Goal: Navigation & Orientation: Find specific page/section

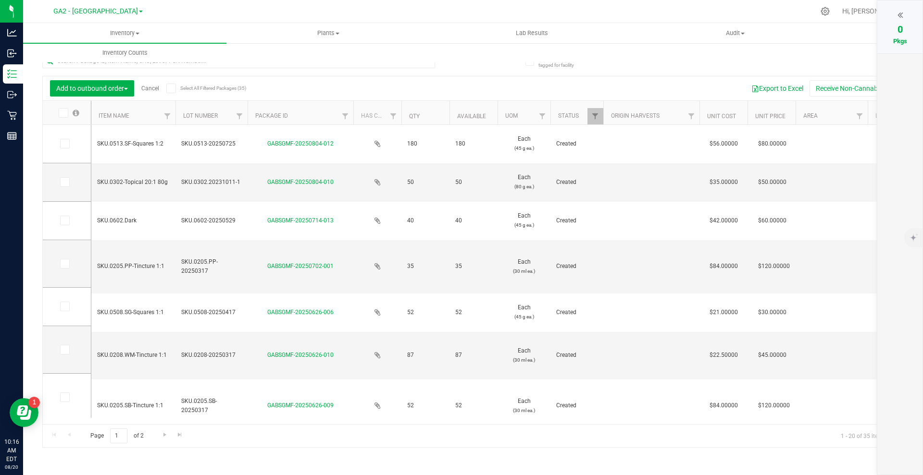
click at [901, 12] on icon at bounding box center [899, 15] width 5 height 10
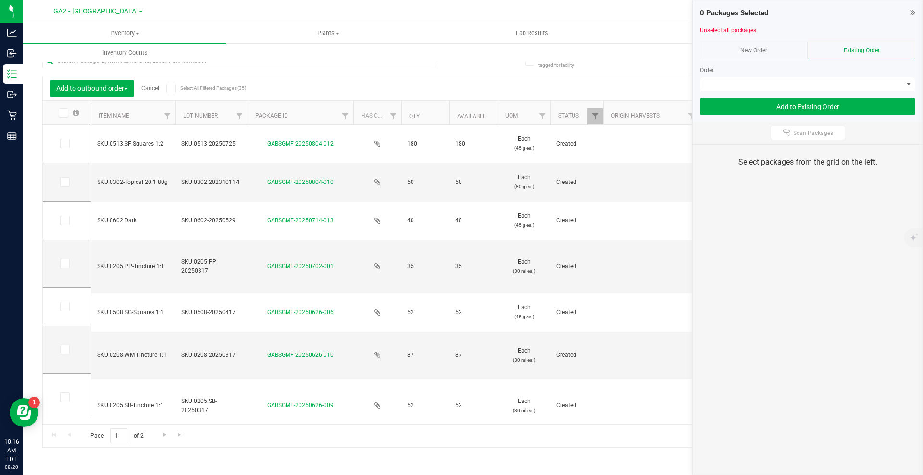
click at [127, 8] on link "GA2 - [GEOGRAPHIC_DATA]" at bounding box center [97, 10] width 89 height 9
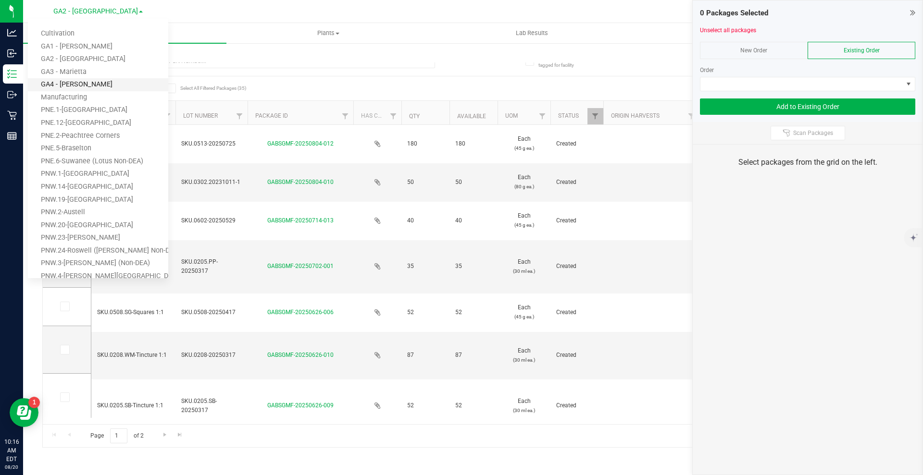
click at [68, 87] on link "GA4 - [PERSON_NAME]" at bounding box center [98, 84] width 140 height 13
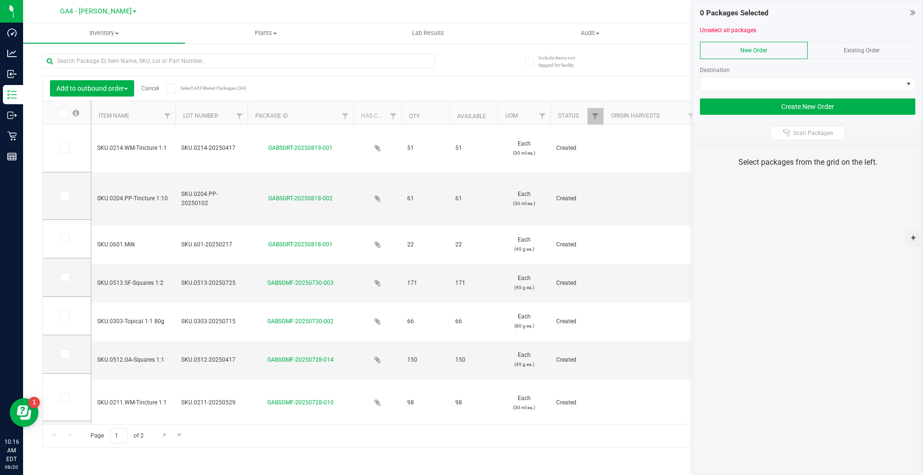
type input "[DATE]"
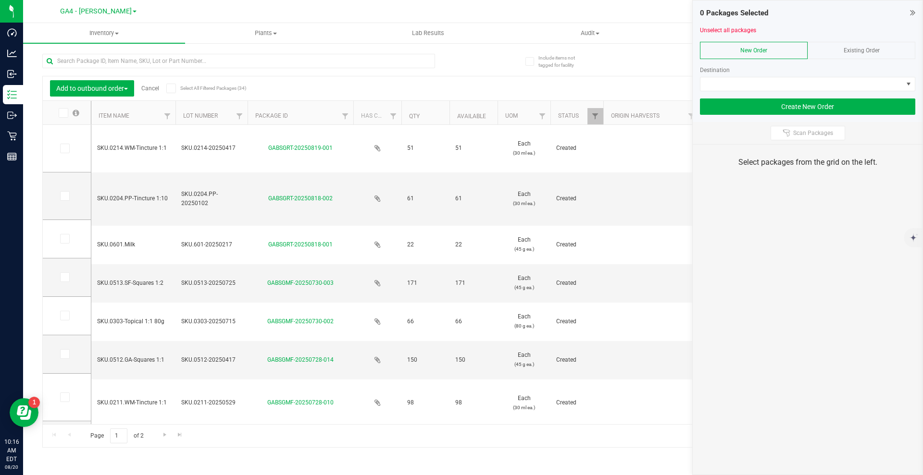
type input "[DATE]"
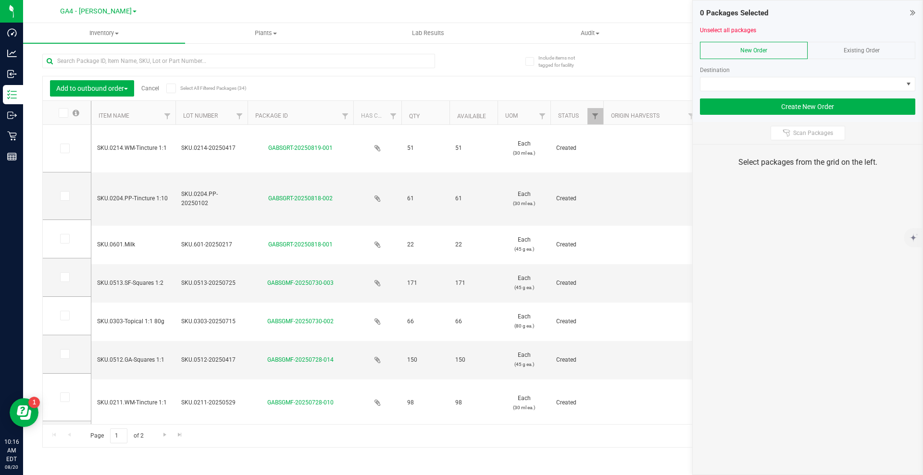
type input "[DATE]"
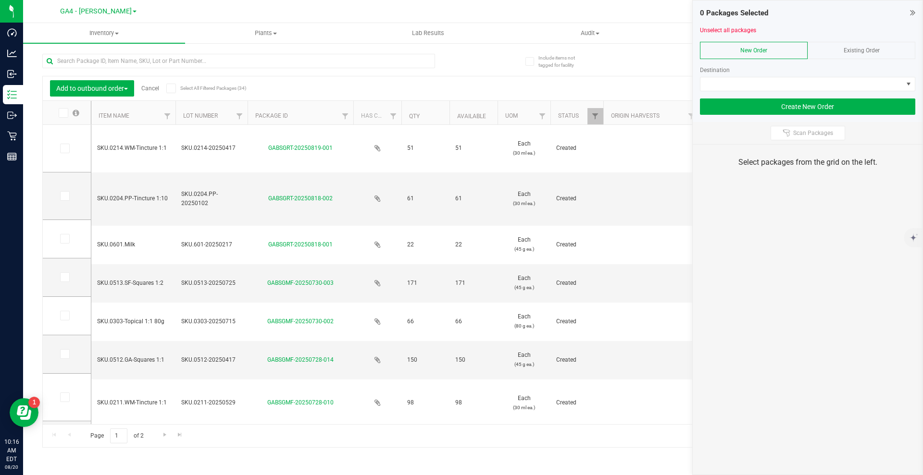
type input "[DATE]"
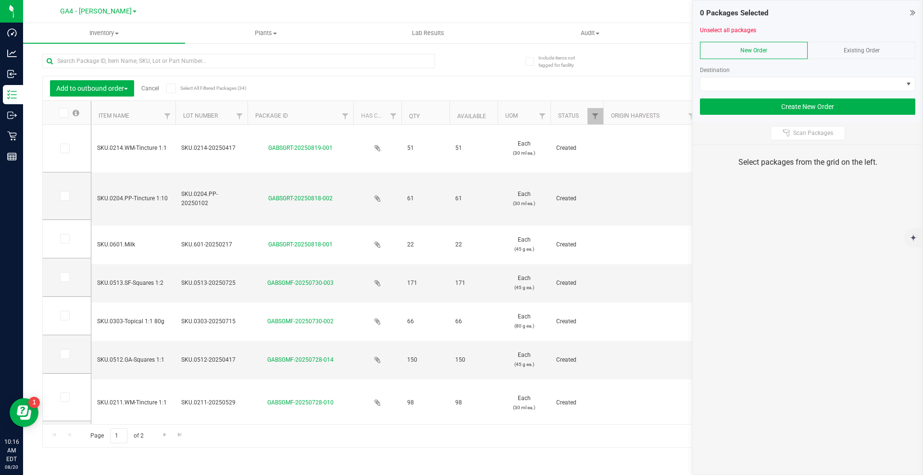
type input "[DATE]"
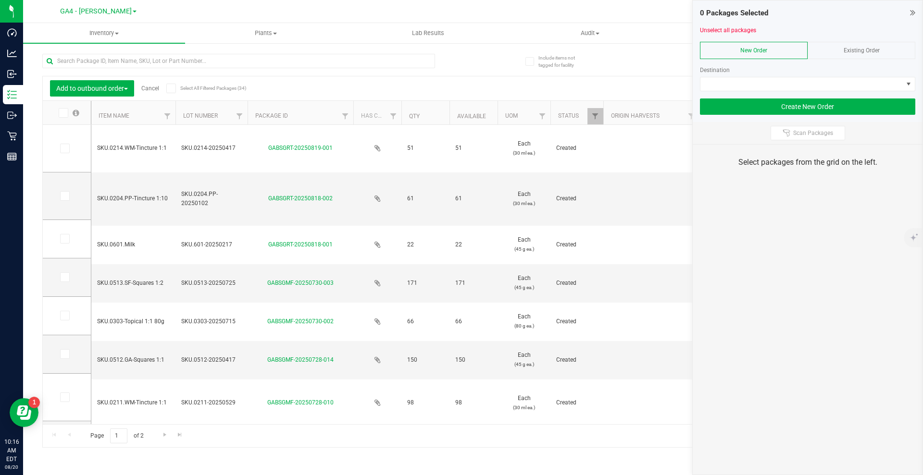
type input "[DATE]"
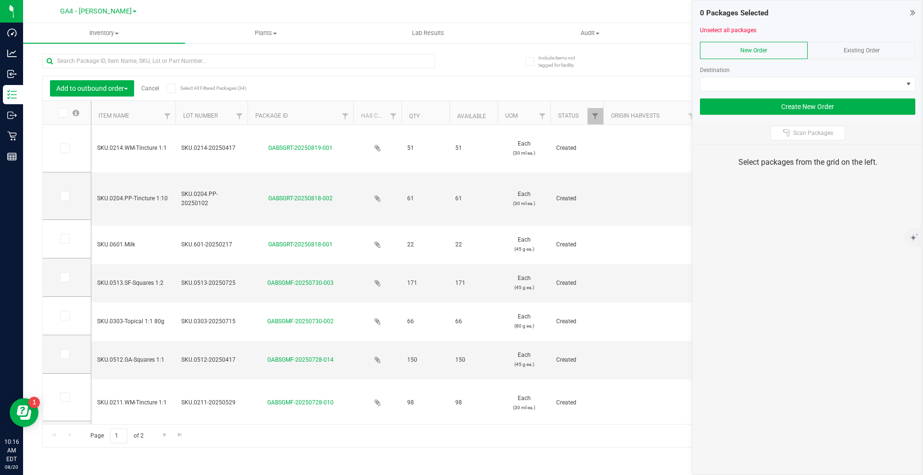
type input "[DATE]"
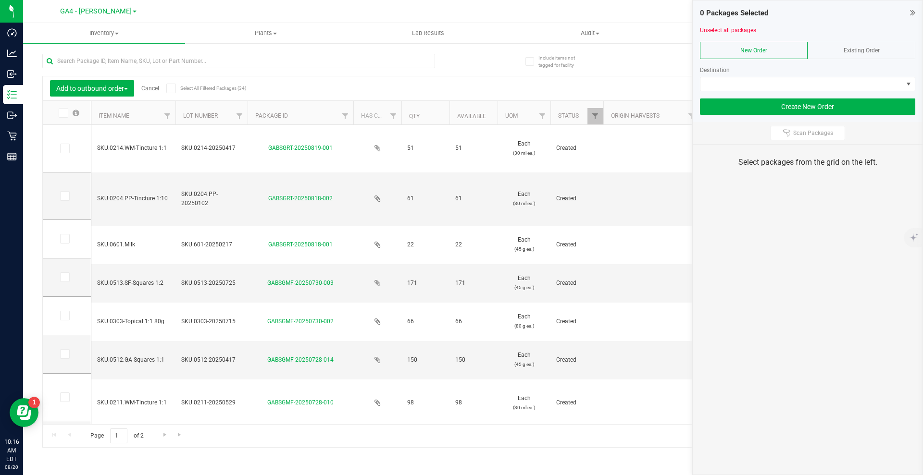
type input "[DATE]"
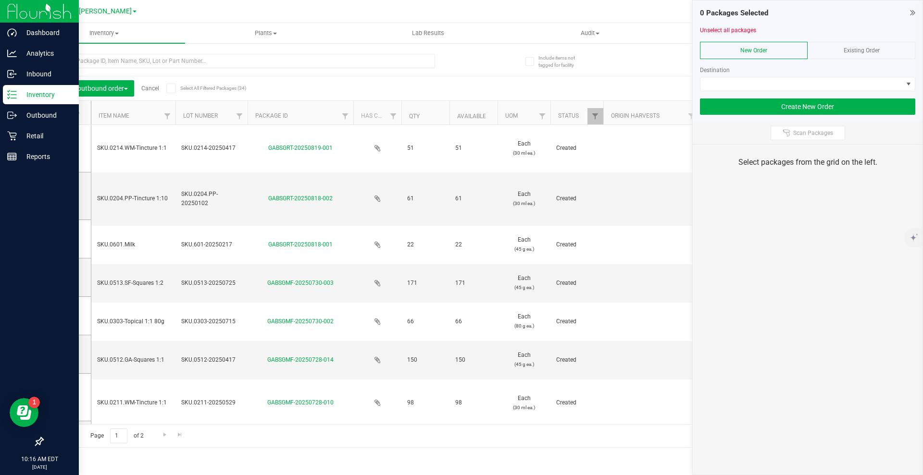
click at [37, 97] on p "Inventory" at bounding box center [46, 95] width 58 height 12
click at [39, 73] on p "Inbound" at bounding box center [46, 74] width 58 height 12
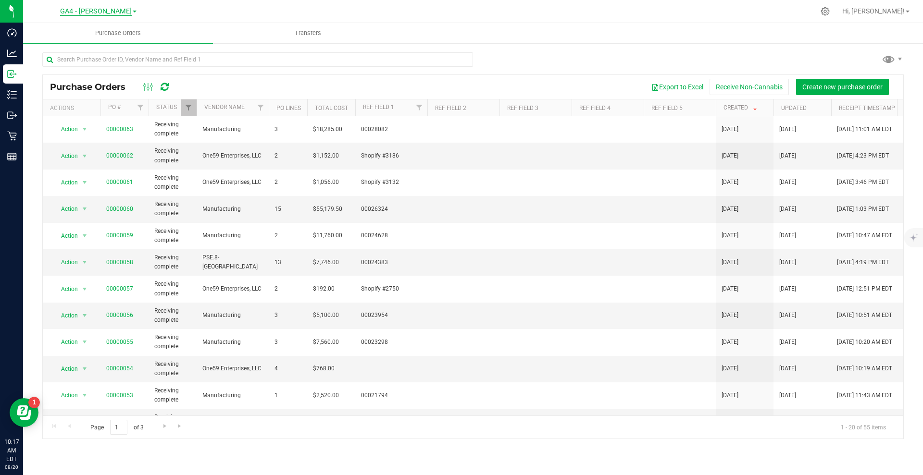
click at [109, 9] on span "GA4 - [PERSON_NAME]" at bounding box center [96, 11] width 72 height 9
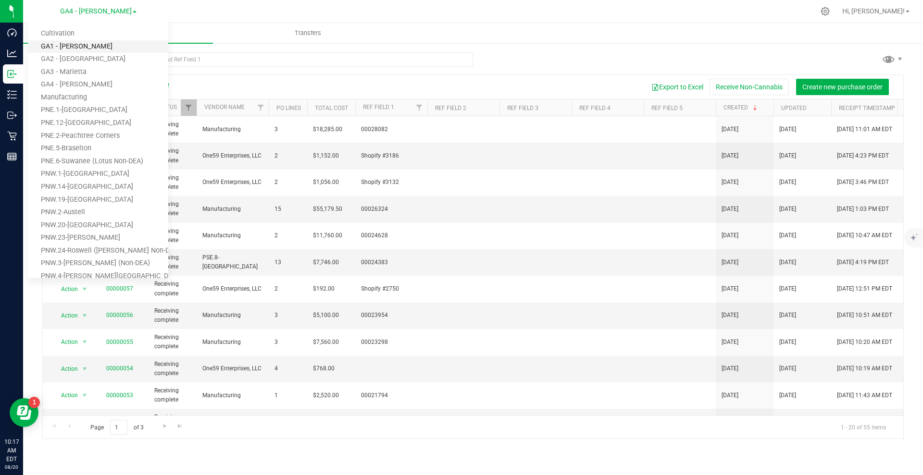
click at [74, 49] on link "GA1 - [PERSON_NAME]" at bounding box center [98, 46] width 140 height 13
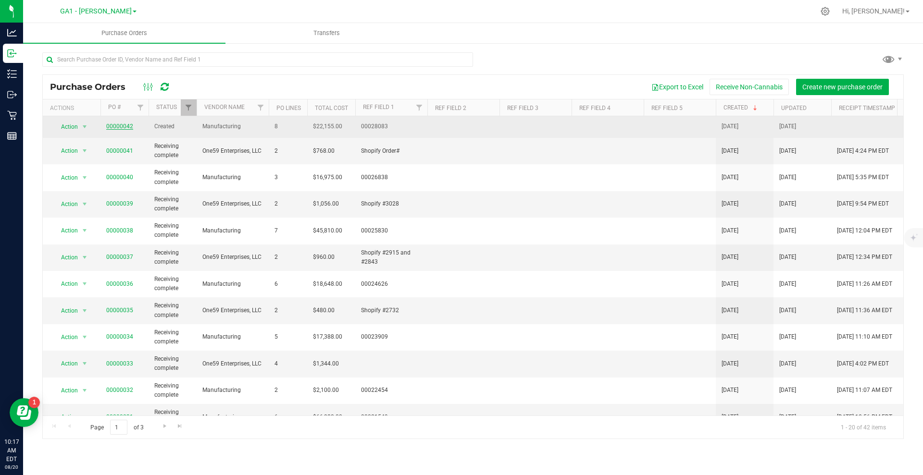
click at [126, 129] on link "00000042" at bounding box center [119, 126] width 27 height 7
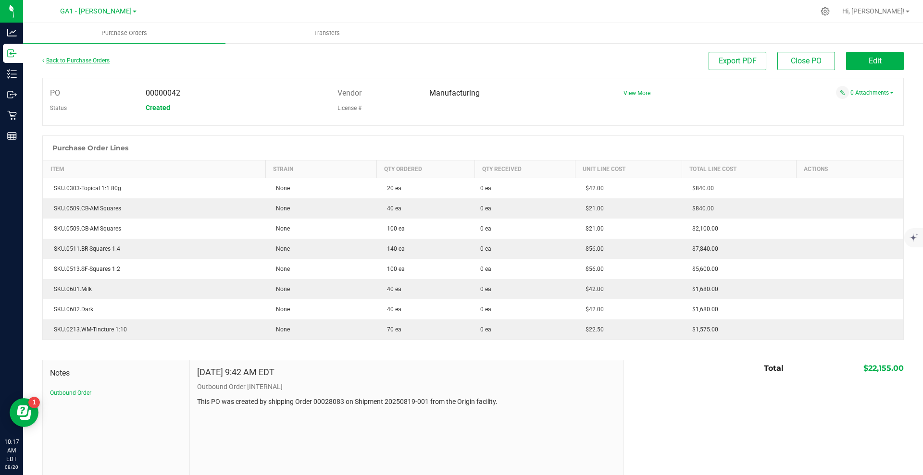
click at [67, 62] on link "Back to Purchase Orders" at bounding box center [75, 60] width 67 height 7
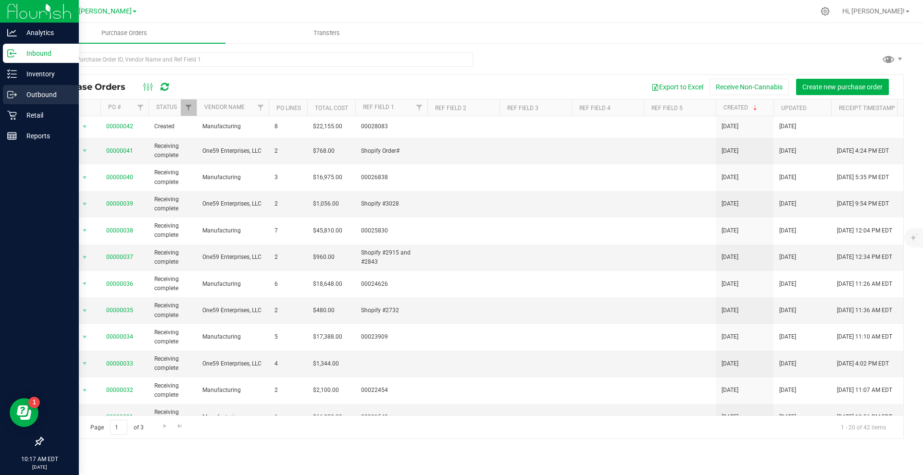
click at [18, 96] on p "Outbound" at bounding box center [46, 95] width 58 height 12
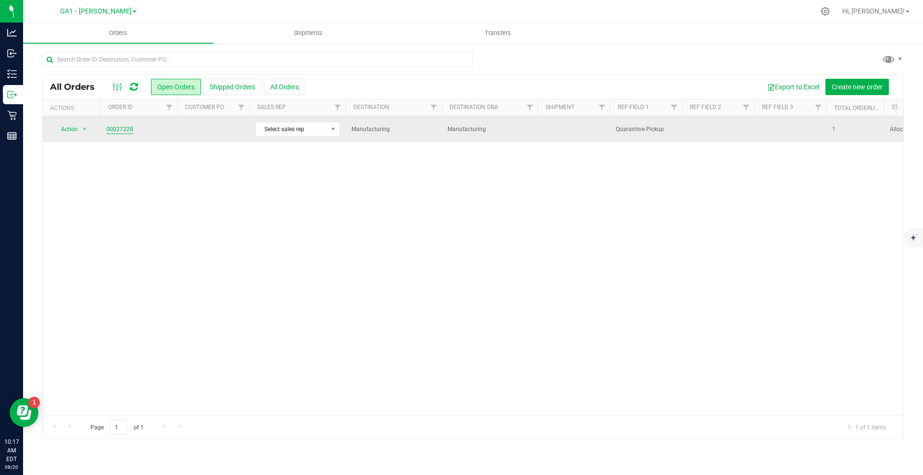
click at [119, 126] on link "00027228" at bounding box center [119, 129] width 27 height 9
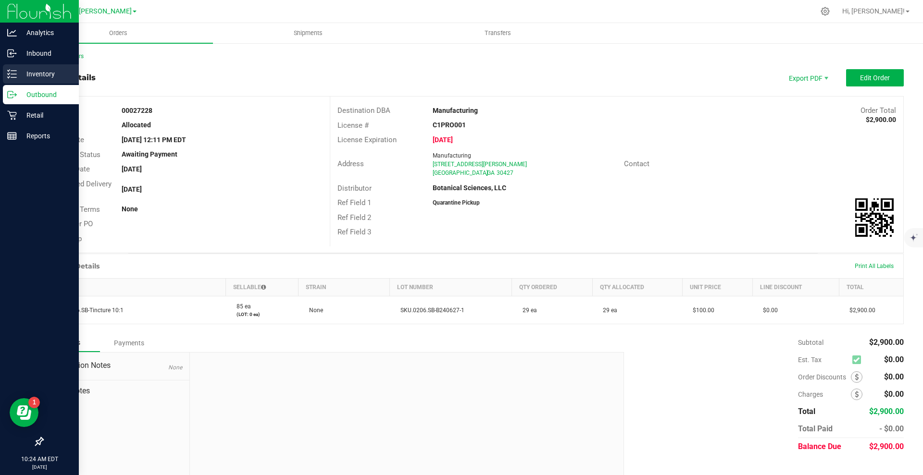
click at [36, 76] on p "Inventory" at bounding box center [46, 74] width 58 height 12
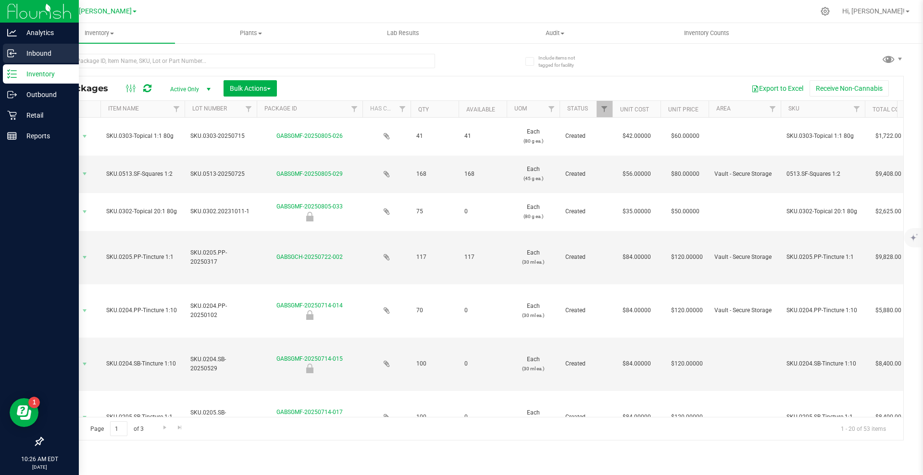
click at [30, 54] on p "Inbound" at bounding box center [46, 54] width 58 height 12
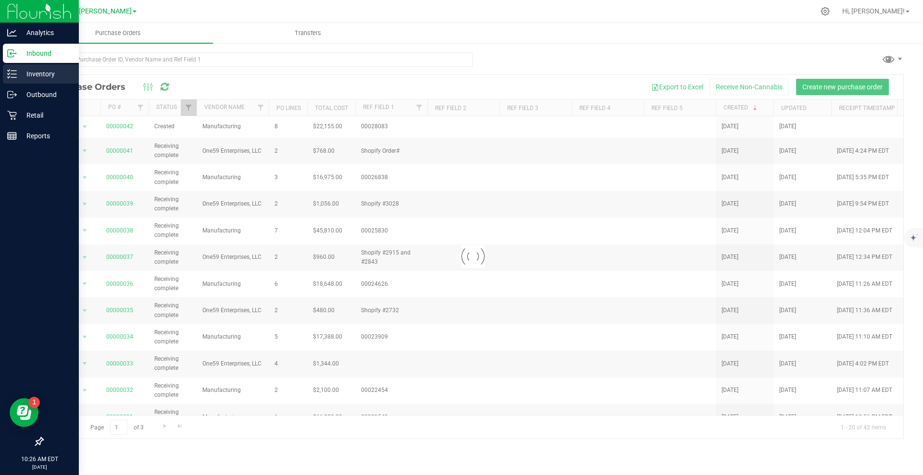
click at [43, 69] on p "Inventory" at bounding box center [46, 74] width 58 height 12
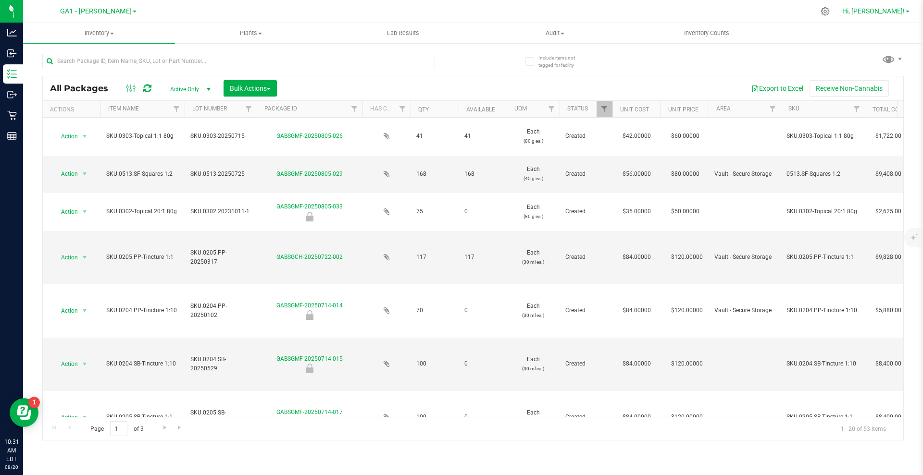
click at [892, 9] on span "Hi, [PERSON_NAME]!" at bounding box center [873, 11] width 62 height 8
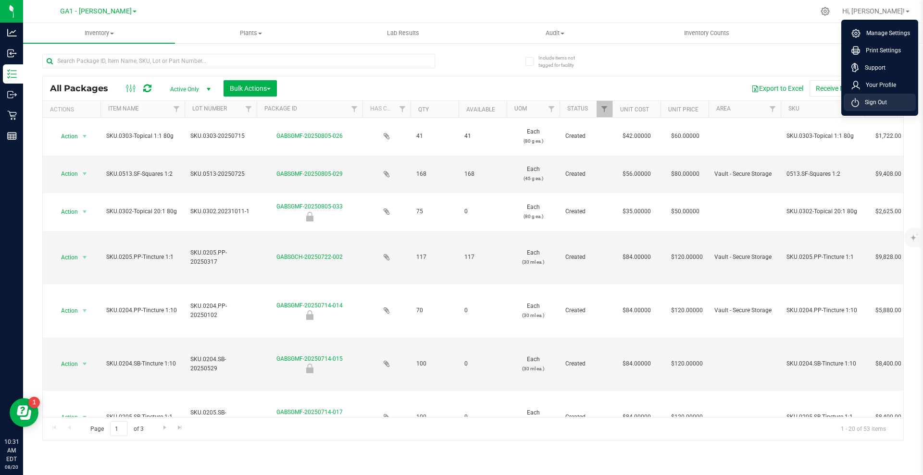
click at [884, 100] on span "Sign Out" at bounding box center [873, 103] width 28 height 10
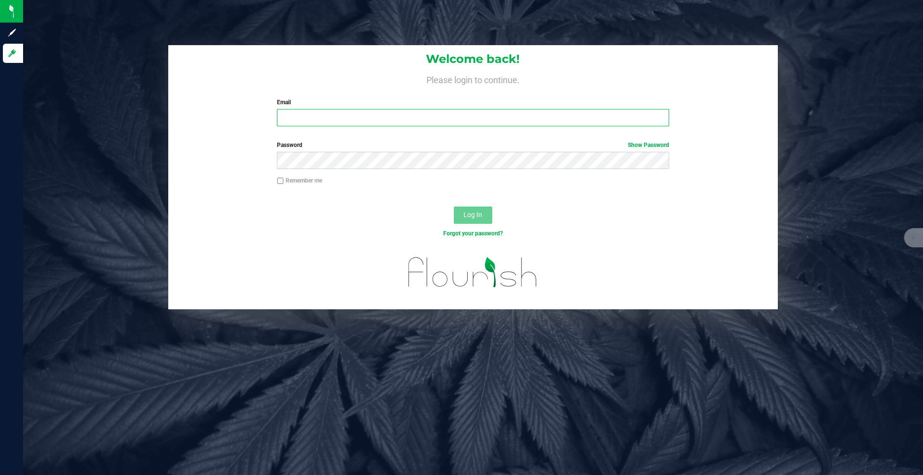
type input "[EMAIL_ADDRESS][DOMAIN_NAME]"
